Goal: Download file/media

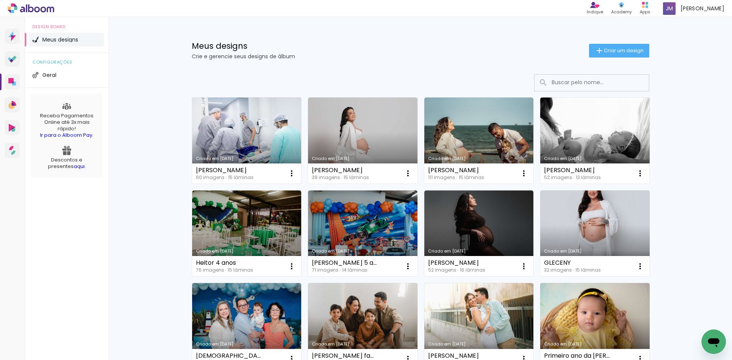
scroll to position [76, 0]
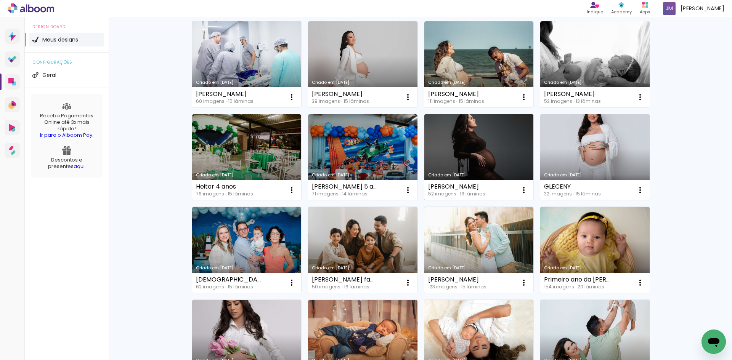
click at [479, 172] on link "Criado em [DATE]" at bounding box center [478, 157] width 109 height 86
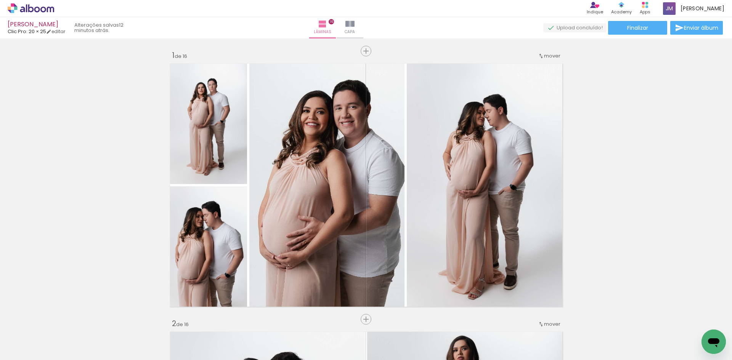
click at [636, 29] on span "Finalizar" at bounding box center [637, 27] width 21 height 5
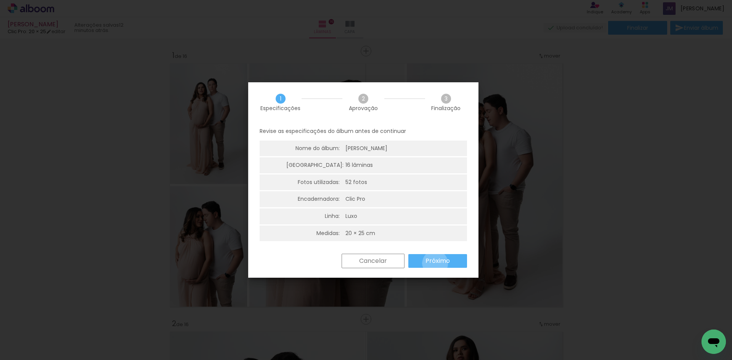
click at [0, 0] on slot "Próximo" at bounding box center [0, 0] width 0 height 0
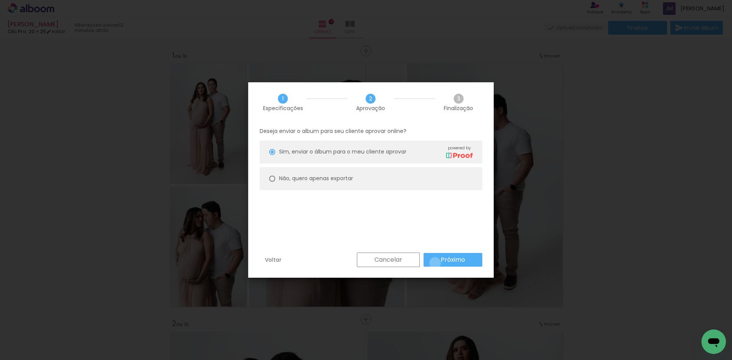
click at [435, 263] on paper-button "Próximo" at bounding box center [452, 260] width 59 height 14
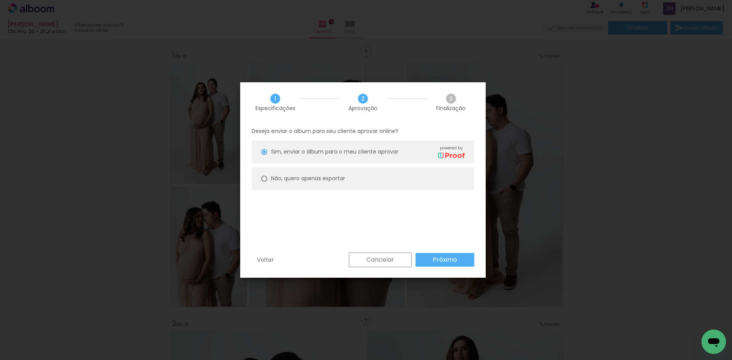
click at [260, 182] on paper-radio-button "Não, quero apenas exportar" at bounding box center [362, 178] width 223 height 23
type paper-radio-button "on"
click at [0, 0] on slot "Próximo" at bounding box center [0, 0] width 0 height 0
type input "Alta, 300 DPI"
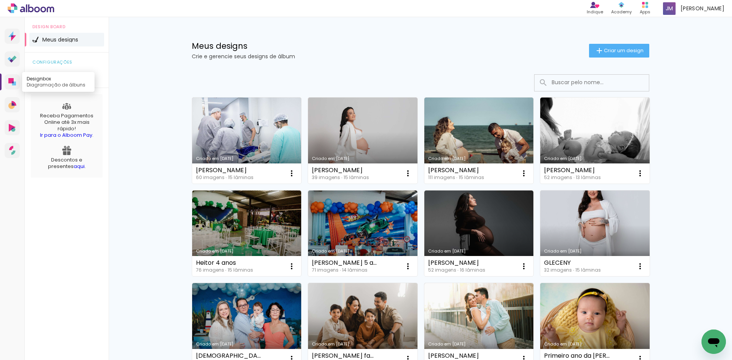
click at [11, 86] on link "Designbox Diagramação de álbuns" at bounding box center [12, 81] width 15 height 15
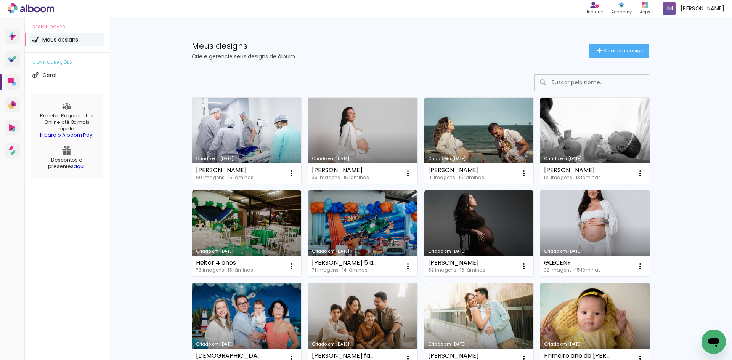
click at [255, 326] on link "Criado em [DATE]" at bounding box center [246, 326] width 109 height 86
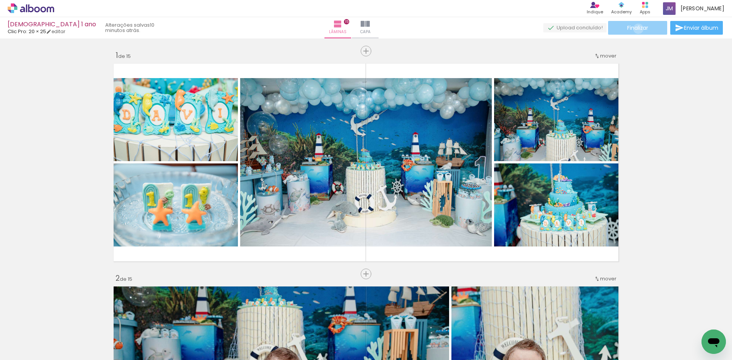
click at [635, 29] on span "Finalizar" at bounding box center [637, 27] width 21 height 5
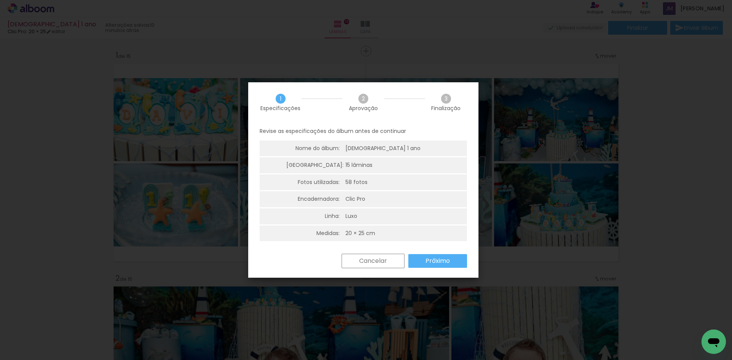
click at [0, 0] on slot "Próximo" at bounding box center [0, 0] width 0 height 0
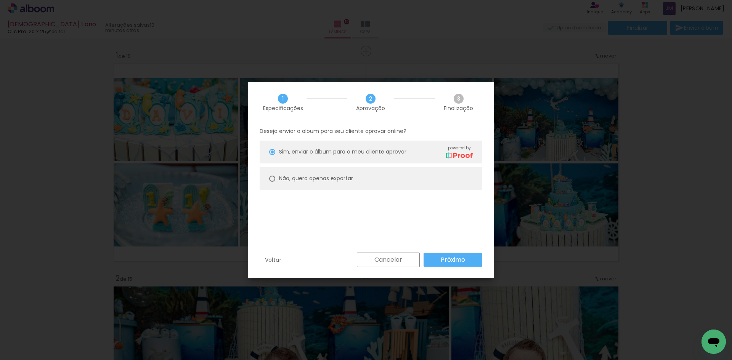
type paper-radio-button "on"
click at [0, 0] on slot "Próximo" at bounding box center [0, 0] width 0 height 0
type input "Alta, 300 DPI"
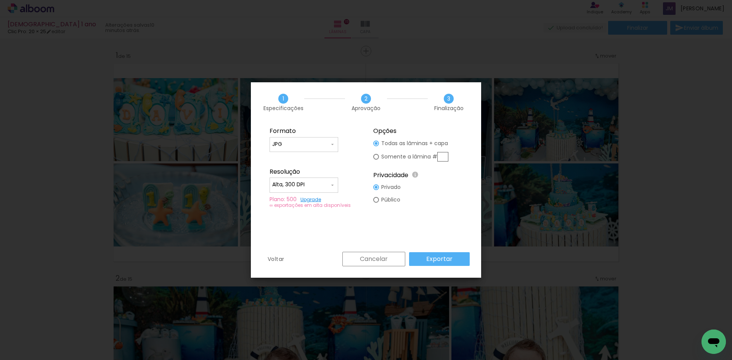
click at [0, 0] on slot "Exportar" at bounding box center [0, 0] width 0 height 0
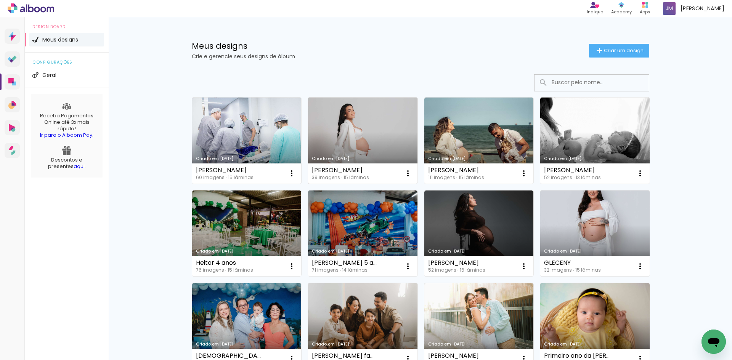
click at [363, 144] on link "Criado em [DATE]" at bounding box center [362, 141] width 109 height 86
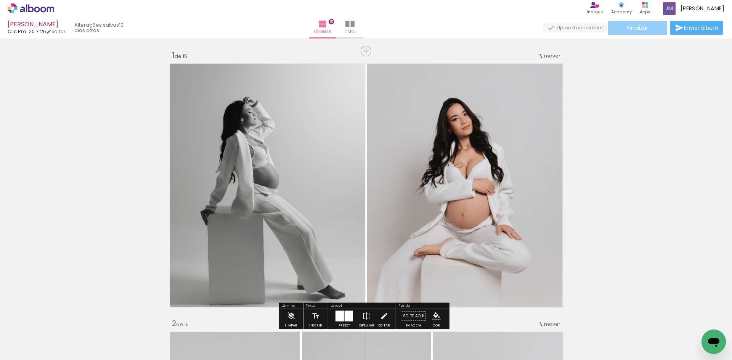
click at [634, 27] on span "Finalizar" at bounding box center [637, 27] width 21 height 5
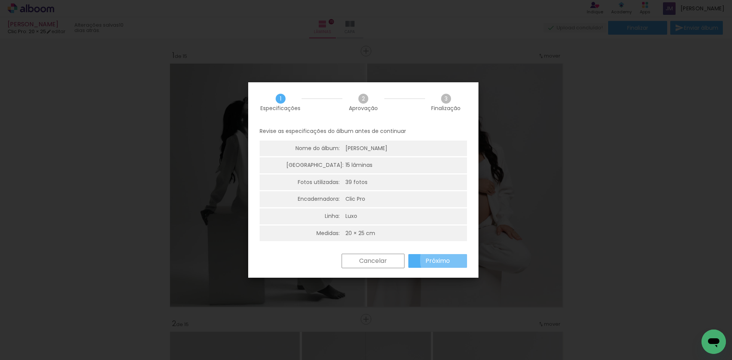
click at [0, 0] on slot "Próximo" at bounding box center [0, 0] width 0 height 0
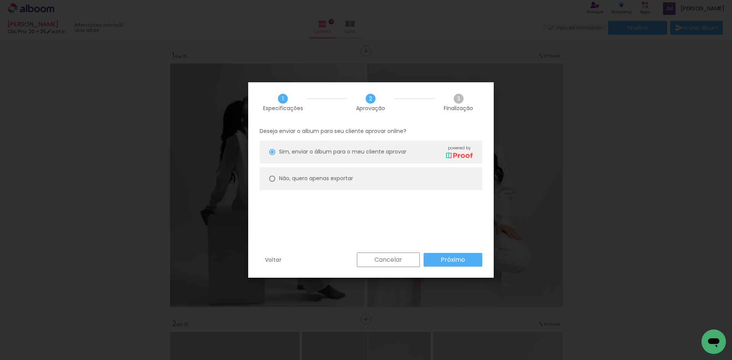
drag, startPoint x: 408, startPoint y: 169, endPoint x: 408, endPoint y: 176, distance: 6.9
click at [408, 169] on paper-radio-button "Não, quero apenas exportar" at bounding box center [370, 178] width 223 height 23
type paper-radio-button "on"
click at [0, 0] on slot "Próximo" at bounding box center [0, 0] width 0 height 0
type input "Alta, 300 DPI"
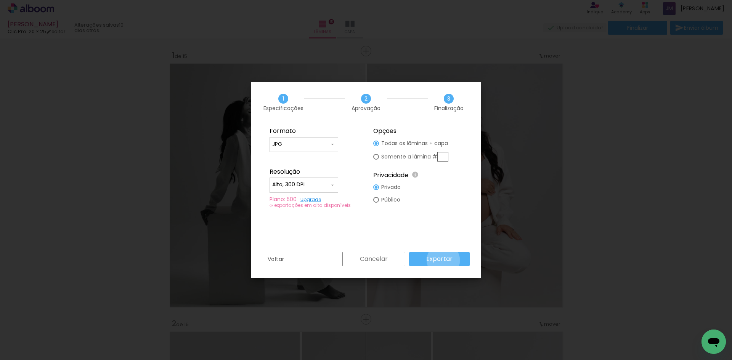
click at [0, 0] on slot "Exportar" at bounding box center [0, 0] width 0 height 0
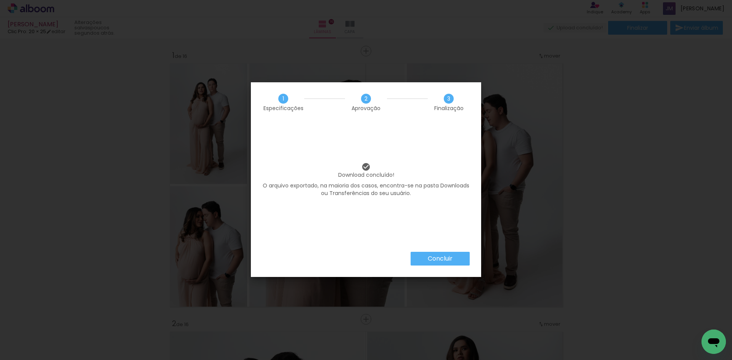
click at [463, 255] on paper-button "Concluir" at bounding box center [439, 259] width 59 height 14
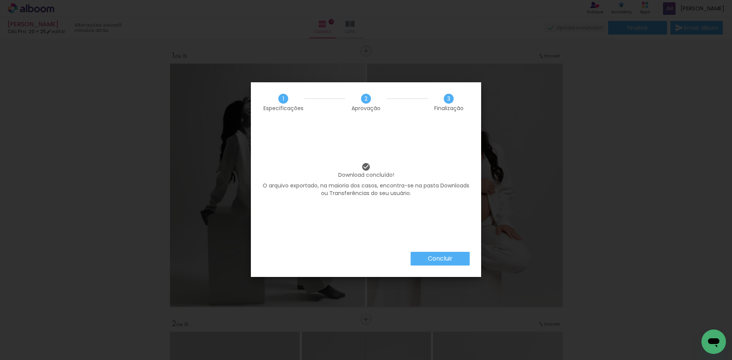
click at [429, 251] on div "Download concluído! O arquivo exportado, na maioria dos casos, encontra-se na p…" at bounding box center [366, 187] width 230 height 130
click at [435, 264] on paper-button "Concluir" at bounding box center [439, 259] width 59 height 14
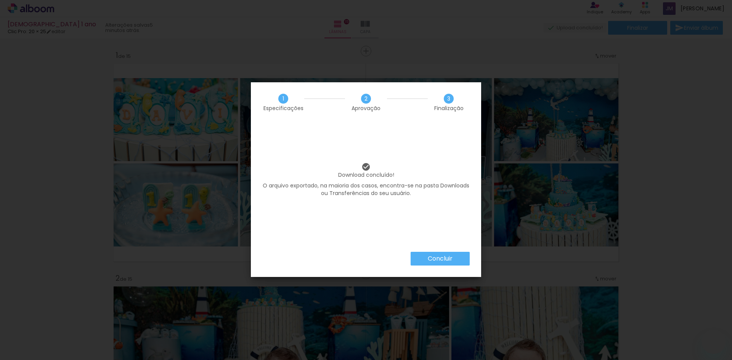
drag, startPoint x: 0, startPoint y: 0, endPoint x: 459, endPoint y: 269, distance: 531.6
click at [0, 0] on slot "Concluir" at bounding box center [0, 0] width 0 height 0
